Goal: Task Accomplishment & Management: Complete application form

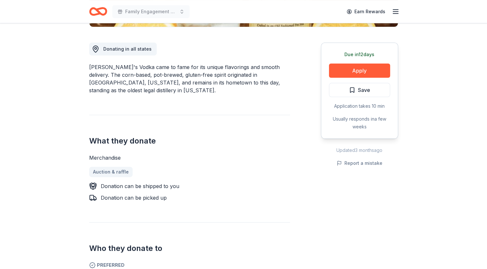
scroll to position [172, 0]
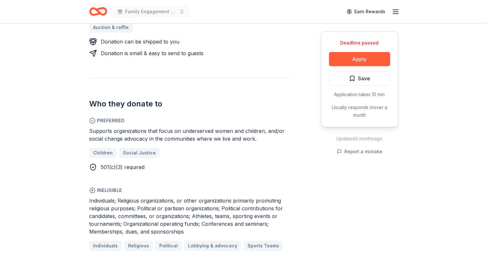
scroll to position [322, 0]
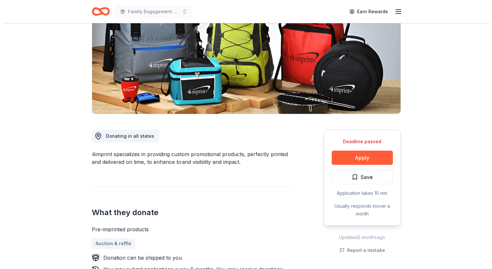
scroll to position [107, 0]
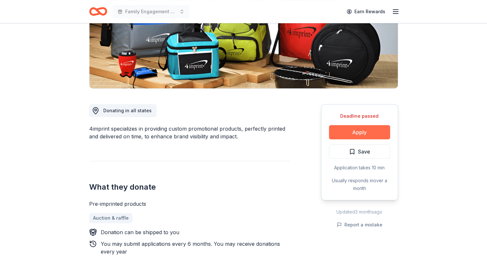
click at [350, 131] on button "Apply" at bounding box center [359, 132] width 61 height 14
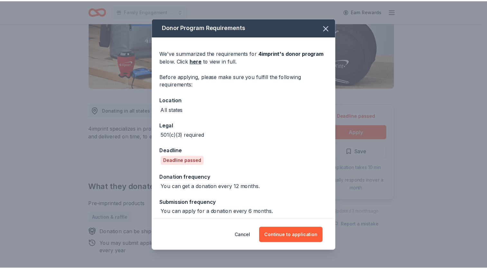
scroll to position [3, 0]
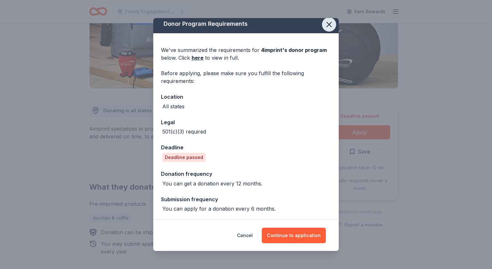
click at [327, 22] on icon "button" at bounding box center [329, 24] width 9 height 9
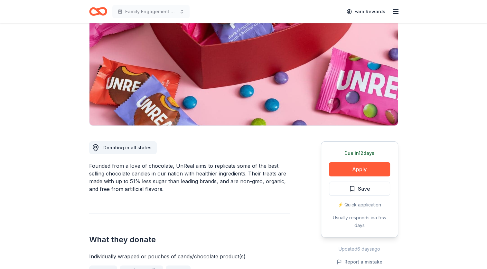
scroll to position [172, 0]
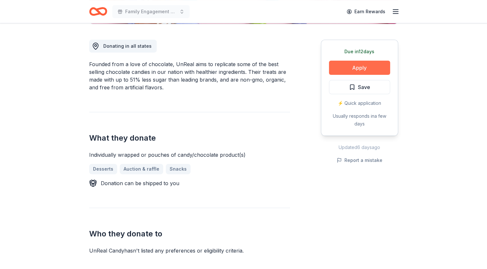
click at [349, 70] on button "Apply" at bounding box center [359, 68] width 61 height 14
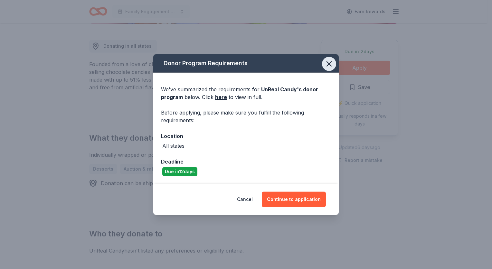
click at [327, 63] on icon "button" at bounding box center [329, 63] width 9 height 9
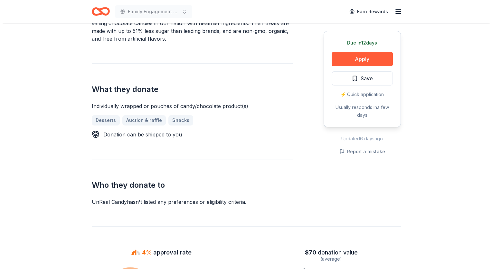
scroll to position [214, 0]
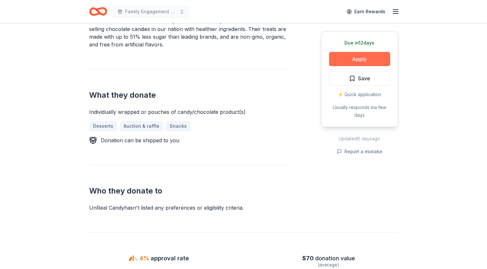
click at [345, 53] on button "Apply" at bounding box center [359, 59] width 61 height 14
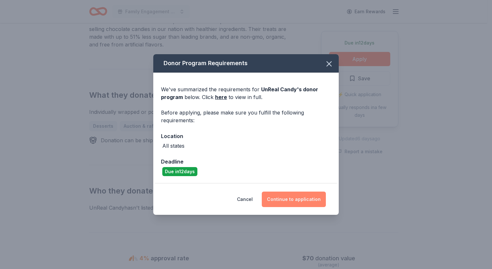
click at [297, 194] on button "Continue to application" at bounding box center [294, 198] width 64 height 15
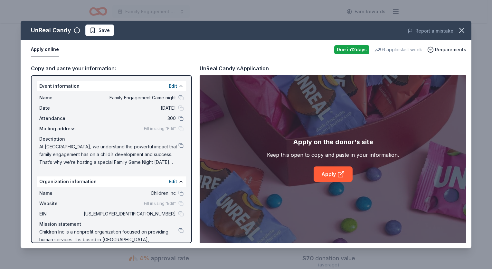
click at [178, 85] on button at bounding box center [180, 85] width 5 height 5
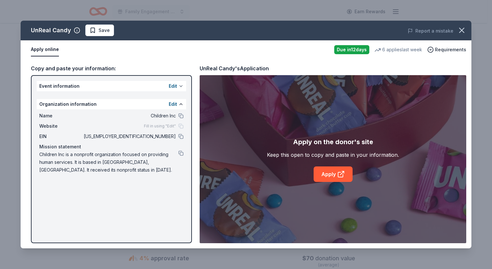
click at [174, 85] on button "Edit" at bounding box center [173, 86] width 8 height 8
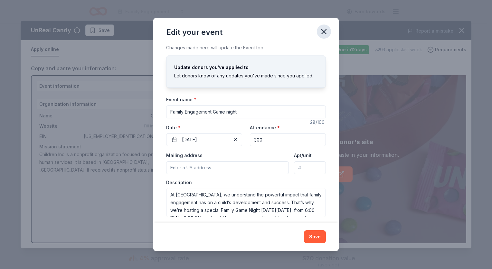
click at [321, 29] on icon "button" at bounding box center [323, 31] width 9 height 9
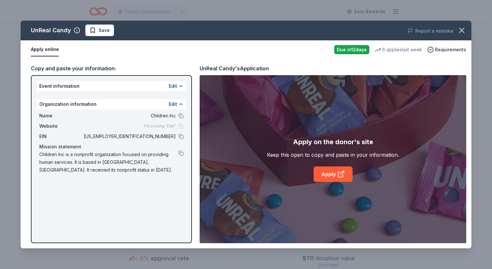
drag, startPoint x: 102, startPoint y: 167, endPoint x: 43, endPoint y: 140, distance: 64.1
click at [43, 140] on div "Name Children Inc Website Fill in using "Edit" EIN 35-1148133 Mission statement…" at bounding box center [111, 142] width 149 height 67
click at [131, 109] on div "Name Children Inc Website Fill in using "Edit" EIN 35-1148133 Mission statement…" at bounding box center [111, 142] width 149 height 67
click at [329, 172] on link "Apply" at bounding box center [333, 173] width 39 height 15
